Goal: Communication & Community: Participate in discussion

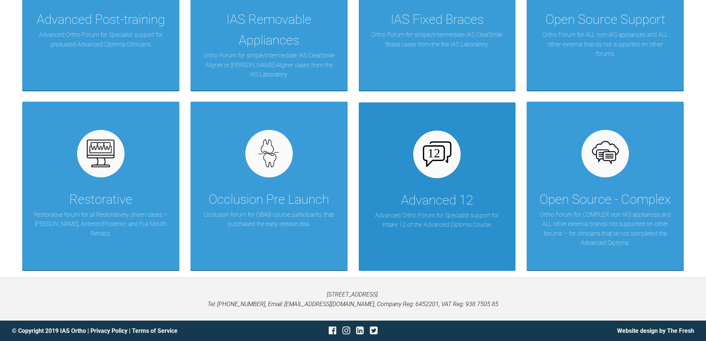
click at [435, 215] on p "Advanced Ortho Forum for Specialist support for Intake 12 of the Advanced Diplo…" at bounding box center [437, 219] width 135 height 19
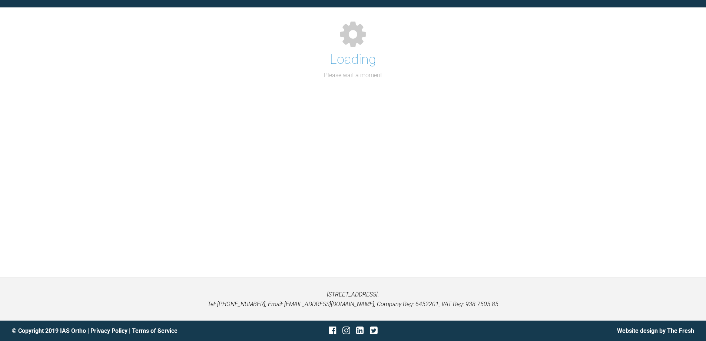
click at [435, 215] on div "Support Forum Back to Home Go to case Loading Please wait a moment" at bounding box center [353, 124] width 706 height 305
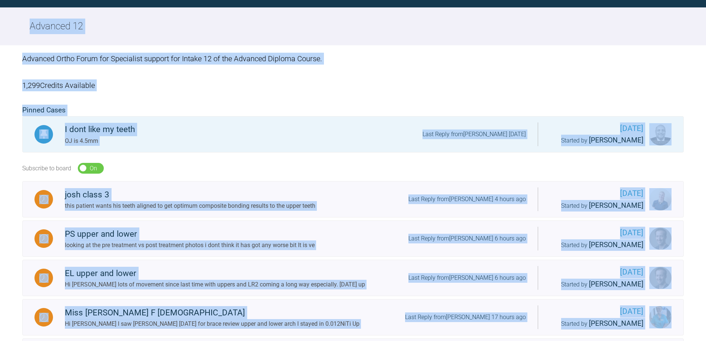
scroll to position [246, 0]
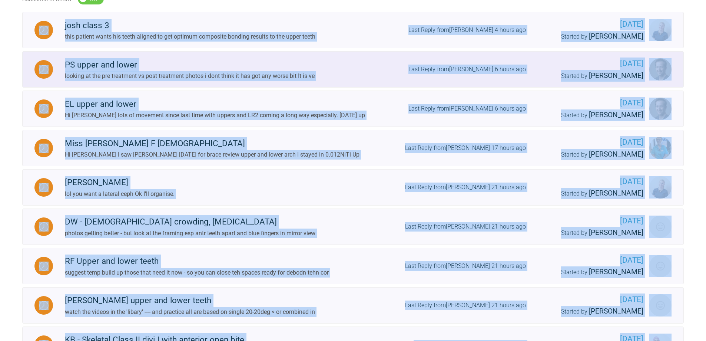
click at [356, 58] on link "PS upper and lower looking at the pre treatment vs post treatment photos i dont…" at bounding box center [352, 69] width 661 height 36
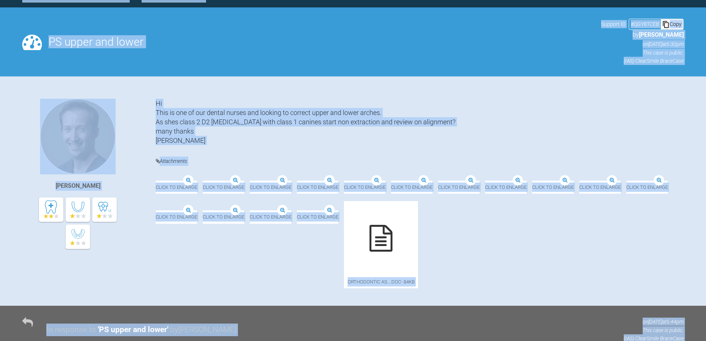
scroll to position [246, 0]
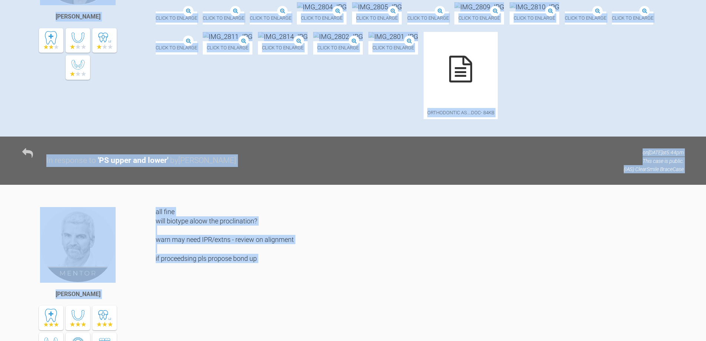
click at [469, 218] on div "all fine will biotype aloow the proclination? warn may need IPR/extns - review …" at bounding box center [420, 294] width 528 height 175
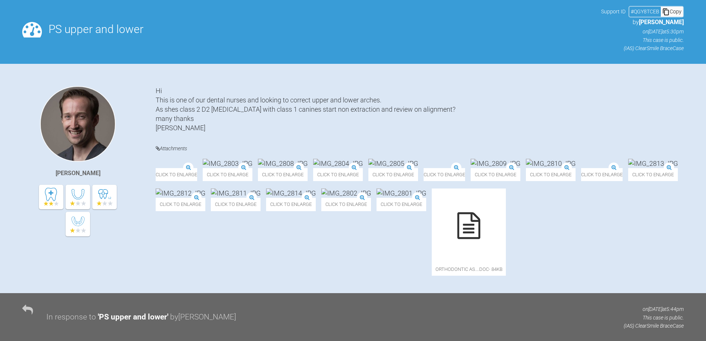
scroll to position [0, 0]
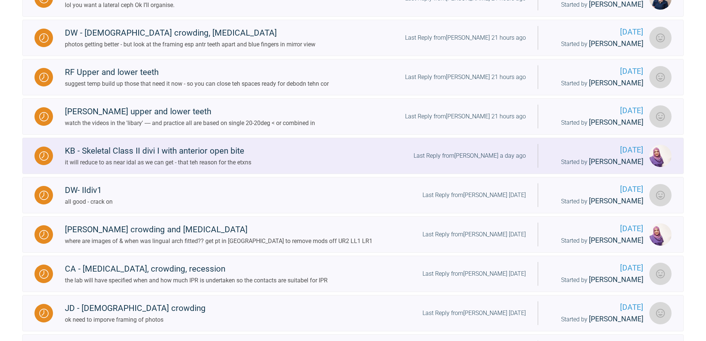
scroll to position [448, 0]
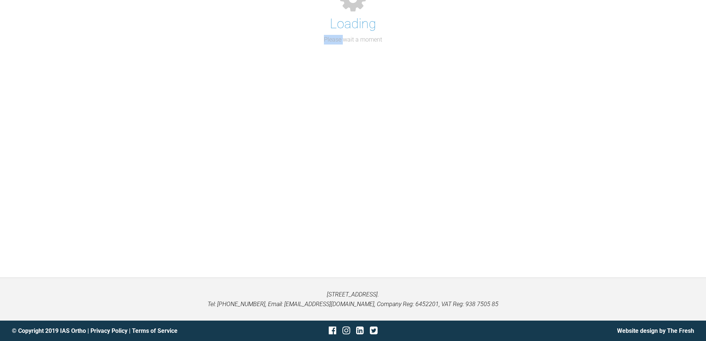
click at [94, 26] on div "Loading Please wait a moment" at bounding box center [353, 14] width 706 height 60
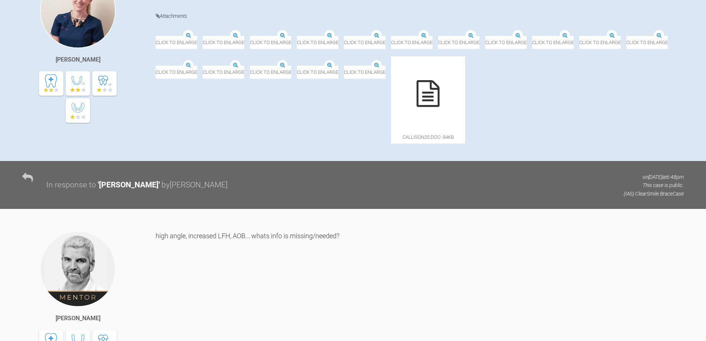
scroll to position [203, 0]
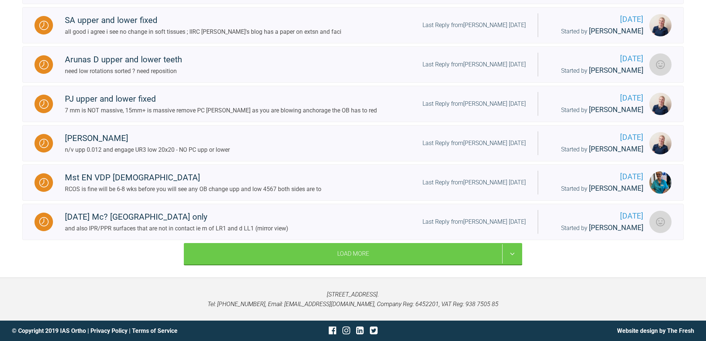
scroll to position [807, 0]
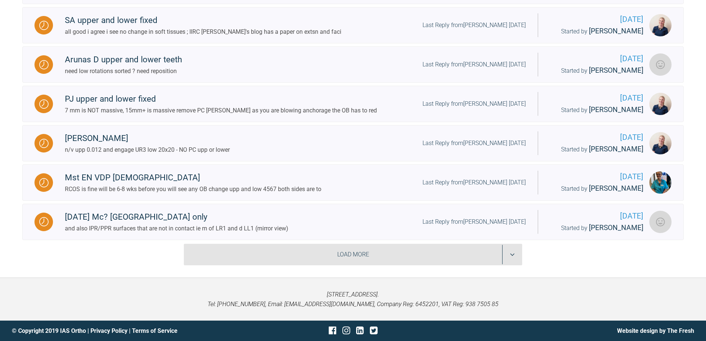
click at [513, 253] on div "Load More" at bounding box center [353, 253] width 338 height 21
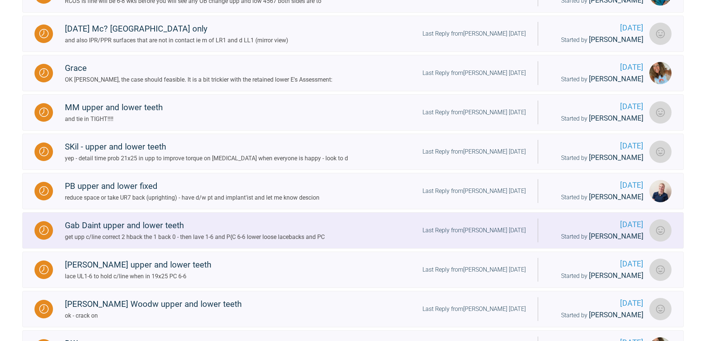
scroll to position [955, 0]
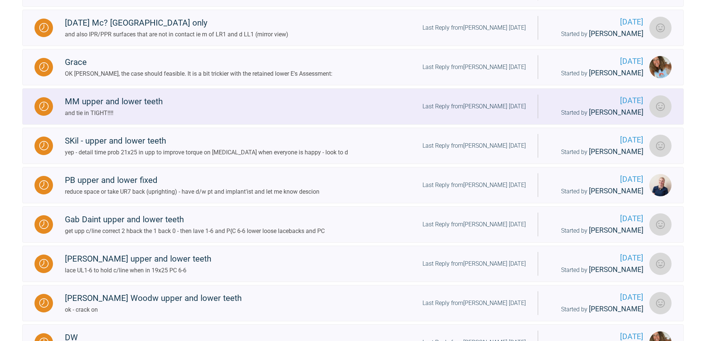
click at [44, 111] on img at bounding box center [43, 106] width 9 height 9
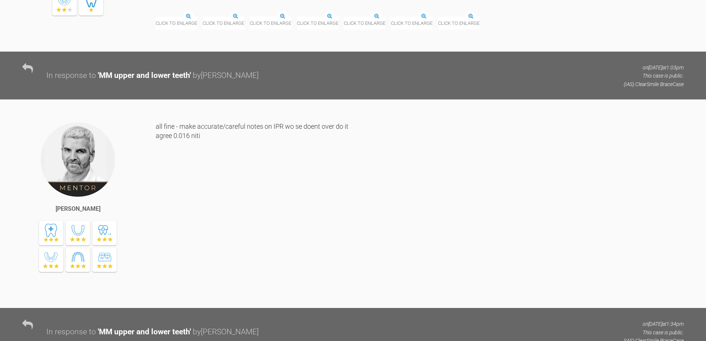
scroll to position [1733, 0]
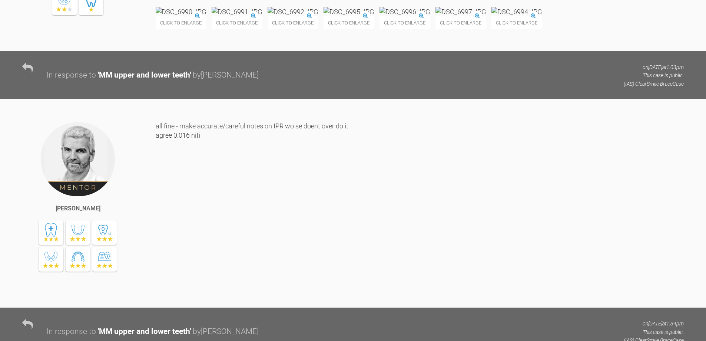
click at [206, 16] on img at bounding box center [181, 11] width 50 height 9
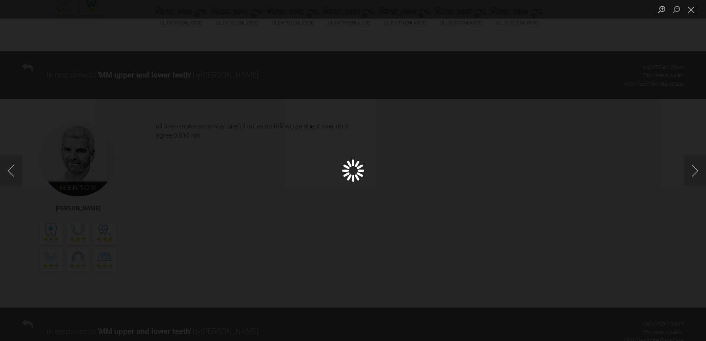
click at [206, 99] on div "Lightbox" at bounding box center [353, 170] width 706 height 341
click at [692, 169] on button "Next image" at bounding box center [695, 171] width 22 height 30
click at [690, 7] on button "Close lightbox" at bounding box center [691, 9] width 15 height 13
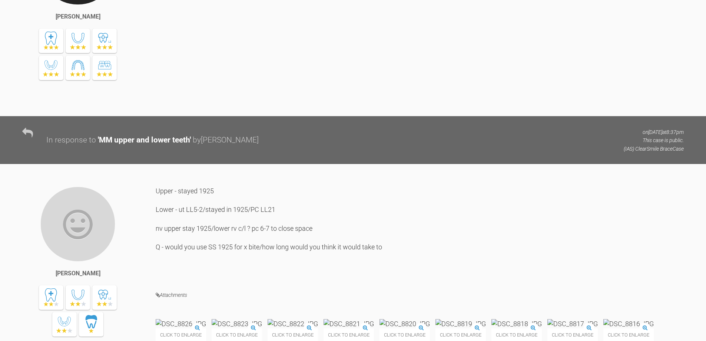
scroll to position [6698, 0]
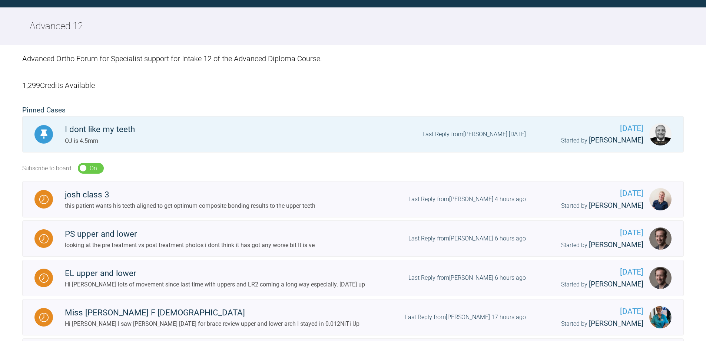
scroll to position [807, 0]
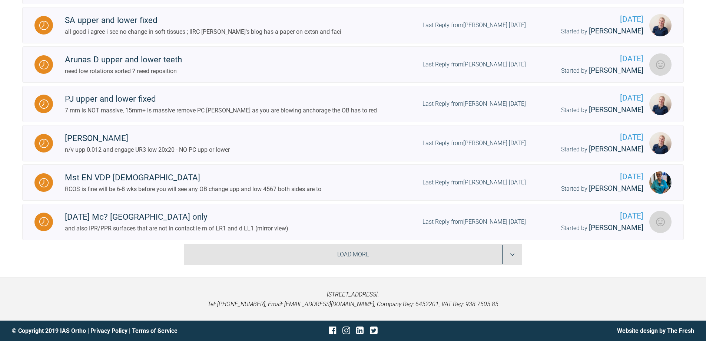
click at [512, 255] on div "Load More" at bounding box center [353, 253] width 338 height 21
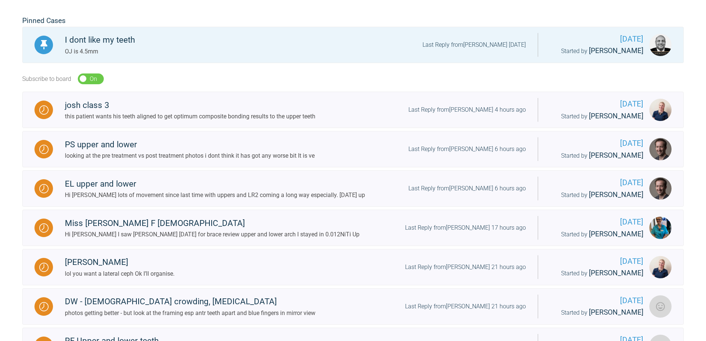
scroll to position [0, 0]
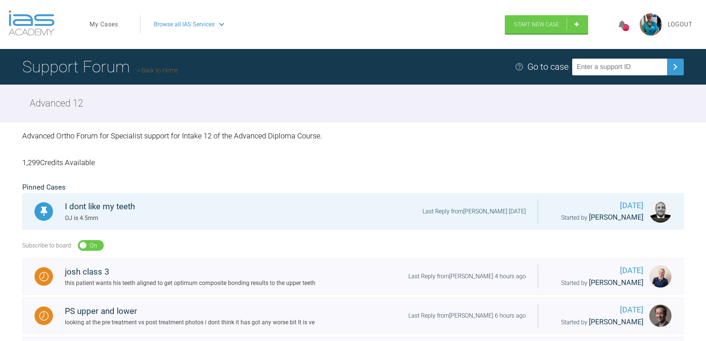
click at [191, 24] on span "Browse all IAS Services" at bounding box center [184, 25] width 61 height 10
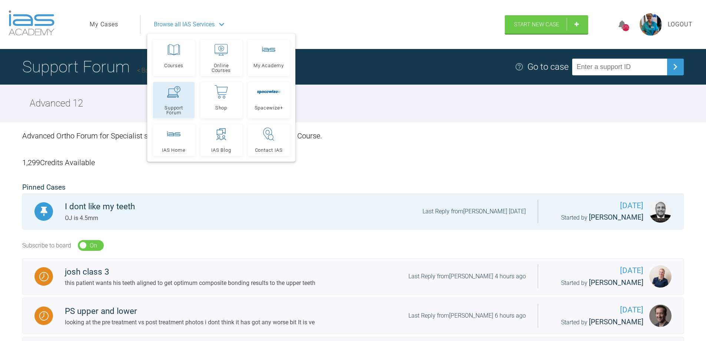
click at [174, 107] on span "Support Forum" at bounding box center [173, 110] width 35 height 10
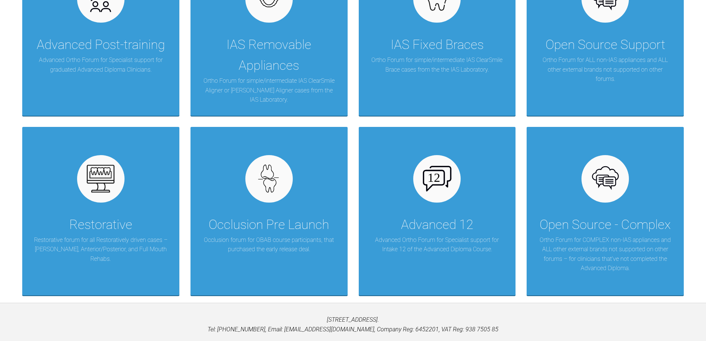
scroll to position [222, 0]
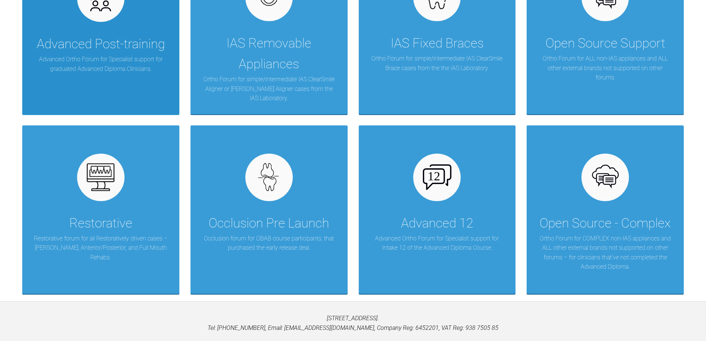
click at [101, 46] on div "Advanced Post-training" at bounding box center [101, 44] width 128 height 21
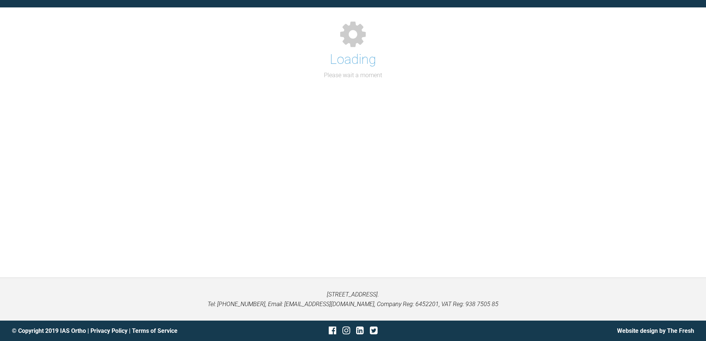
click at [101, 46] on div "Loading Please wait a moment" at bounding box center [353, 49] width 706 height 60
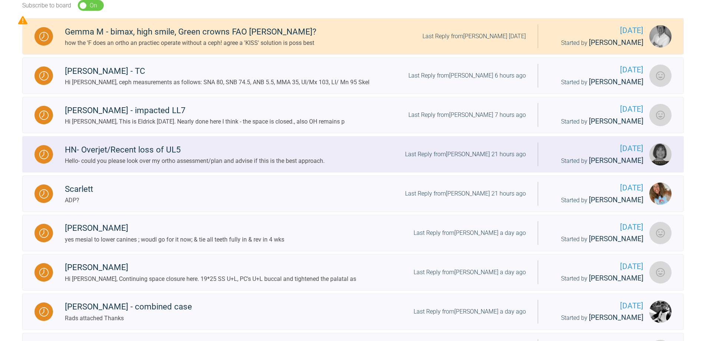
scroll to position [185, 0]
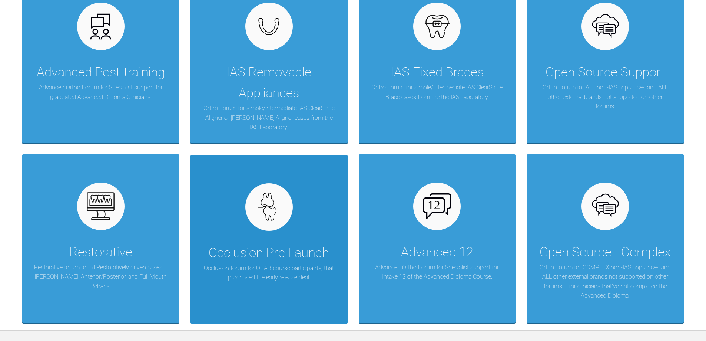
scroll to position [185, 0]
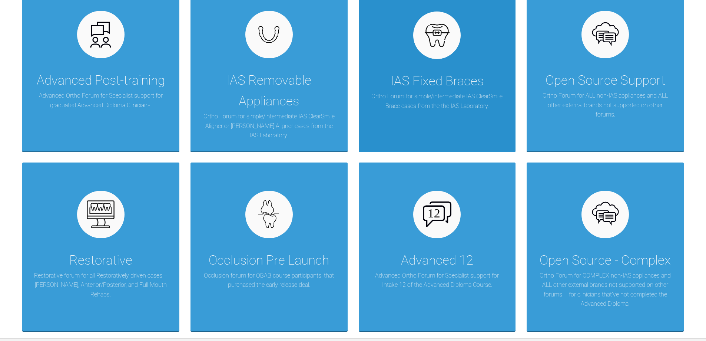
click at [439, 89] on div "IAS Fixed Braces" at bounding box center [437, 81] width 93 height 21
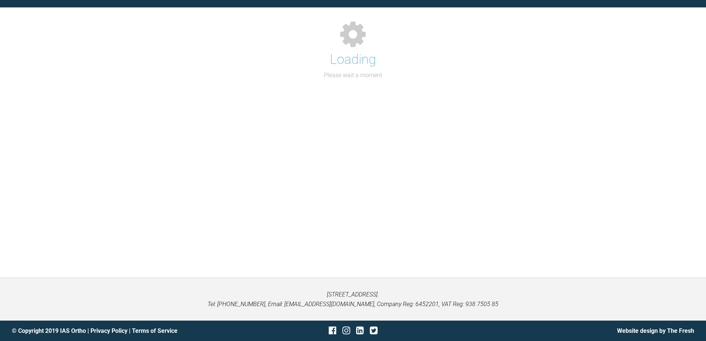
click at [439, 89] on div "Support Forum Back to Home Go to case Loading Please wait a moment" at bounding box center [353, 124] width 706 height 305
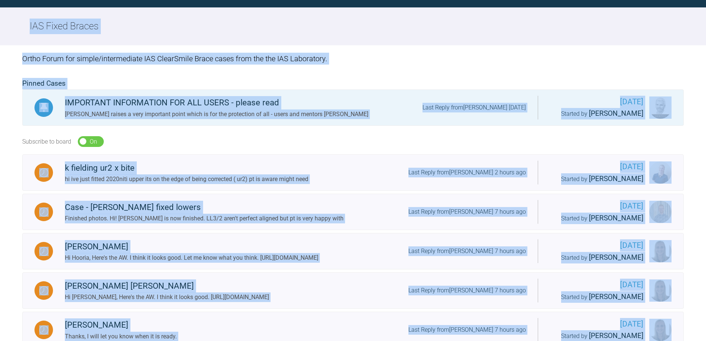
scroll to position [185, 0]
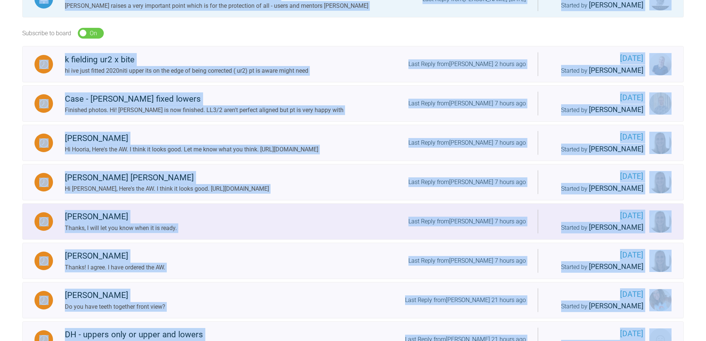
click at [316, 217] on div "[PERSON_NAME] Thanks, I will let you know when it is ready. Last Reply from [PE…" at bounding box center [295, 221] width 485 height 23
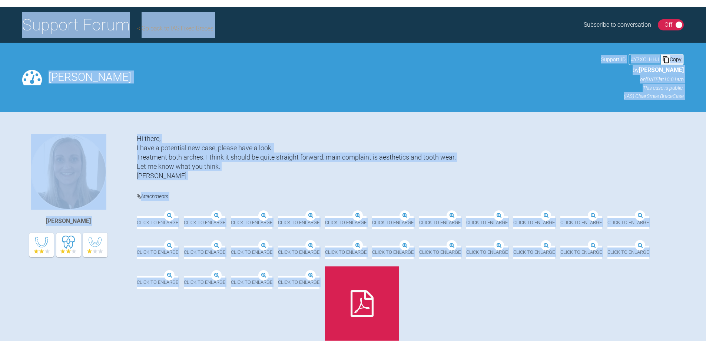
scroll to position [37, 0]
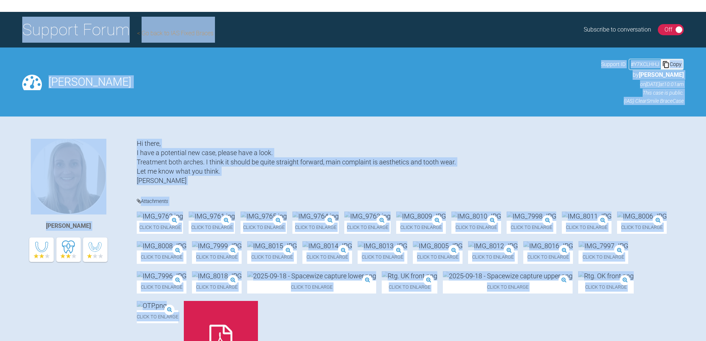
click at [307, 47] on div "Support Forum Go back to IAS Fixed Braces Subscribe to conversation On Off" at bounding box center [353, 30] width 706 height 36
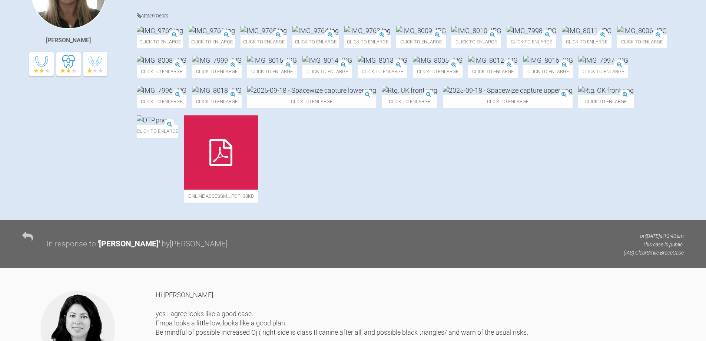
scroll to position [74, 0]
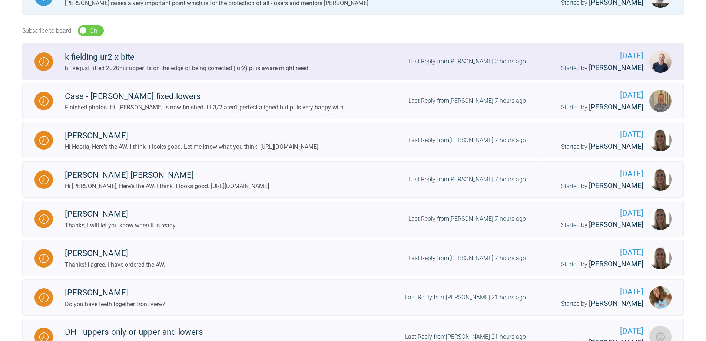
scroll to position [188, 0]
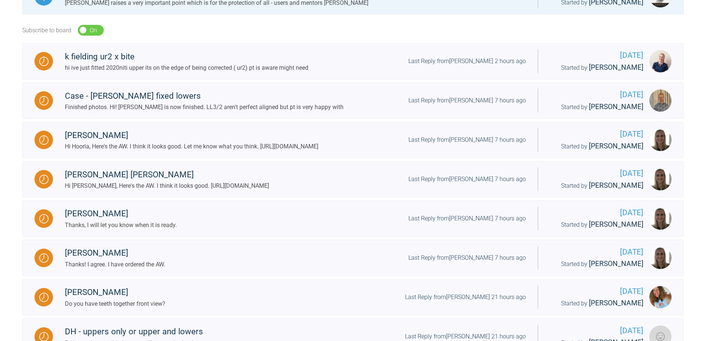
click at [43, 296] on div at bounding box center [43, 297] width 19 height 19
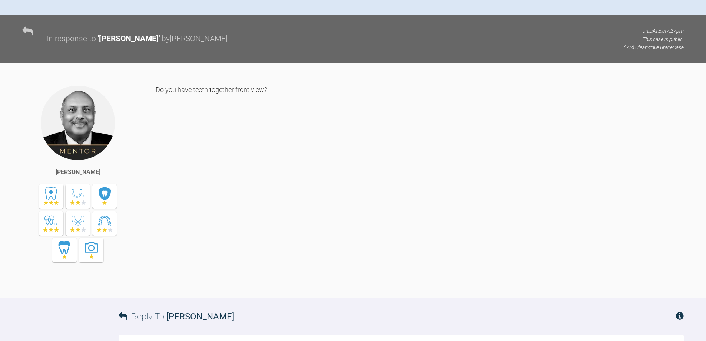
scroll to position [225, 0]
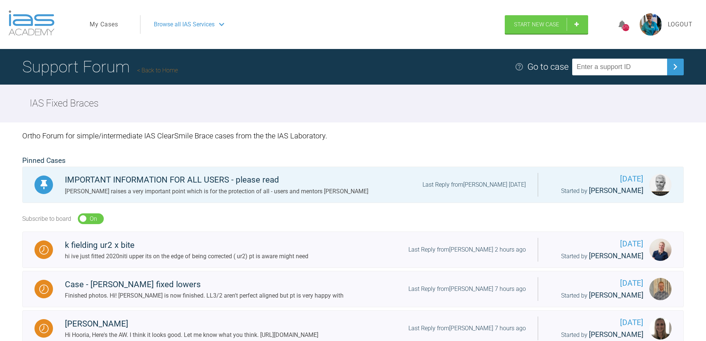
click at [647, 26] on img at bounding box center [651, 24] width 22 height 22
